Goal: Information Seeking & Learning: Learn about a topic

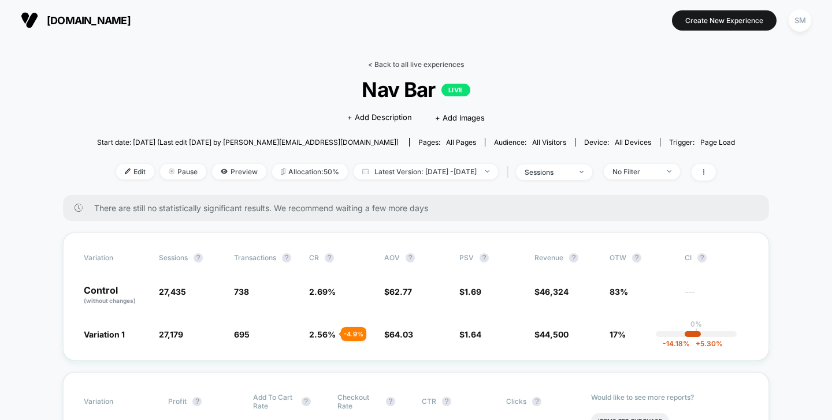
click at [381, 62] on link "< Back to all live experiences" at bounding box center [416, 64] width 96 height 9
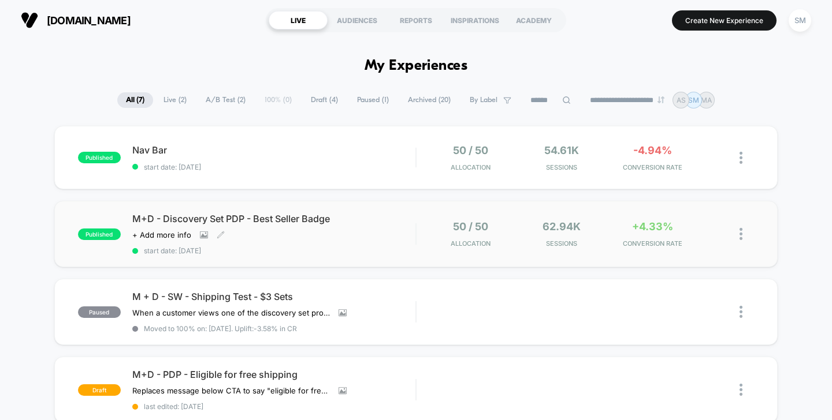
click at [258, 241] on div "M+D - Discovery Set PDP - Best Seller Badge Click to view images Click to edit …" at bounding box center [274, 234] width 284 height 42
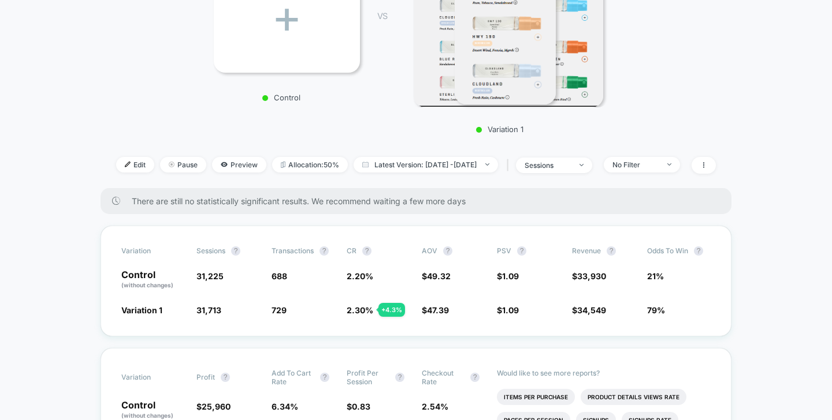
scroll to position [271, 0]
